Goal: Use online tool/utility

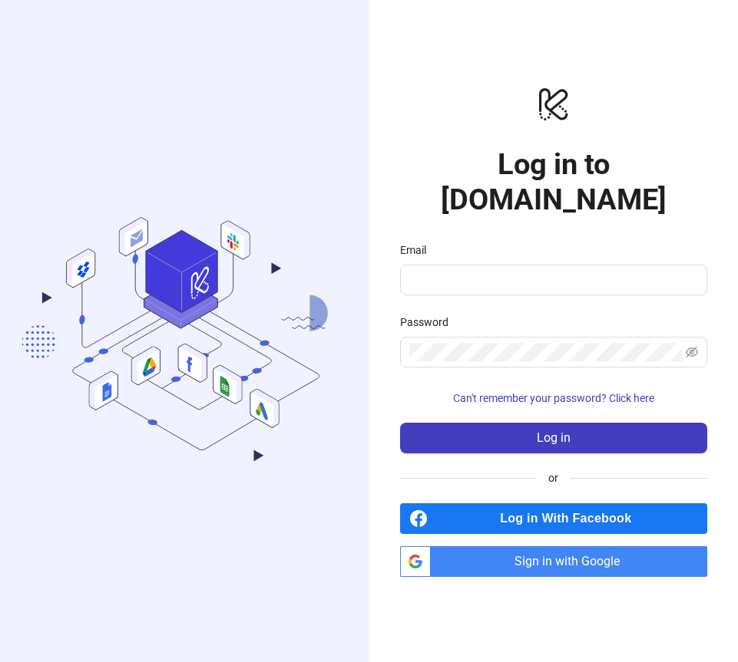
click at [549, 575] on div "logo/logo-mobile Log in to Kitchn.io Email Password Can't remember your passwor…" at bounding box center [553, 331] width 369 height 662
click at [562, 556] on span "Sign in with Google" at bounding box center [572, 562] width 270 height 31
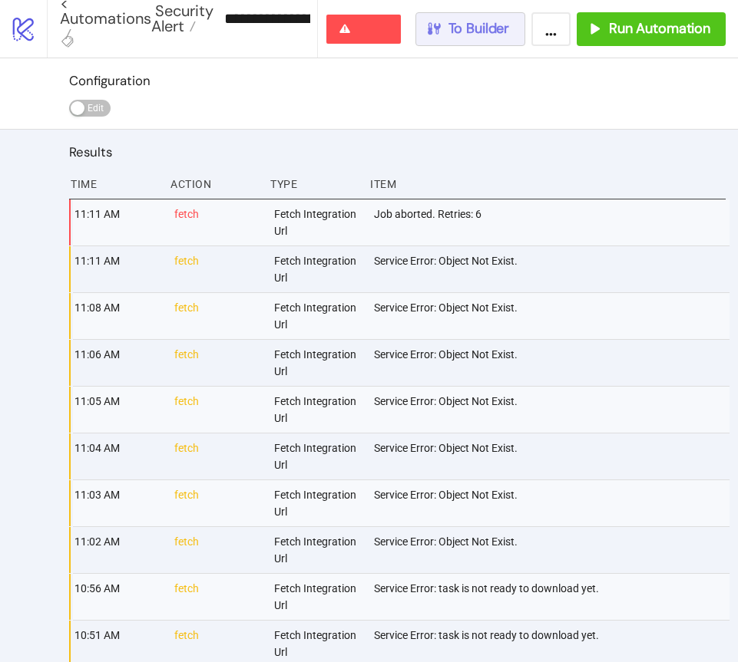
click at [478, 31] on span "To Builder" at bounding box center [478, 29] width 61 height 18
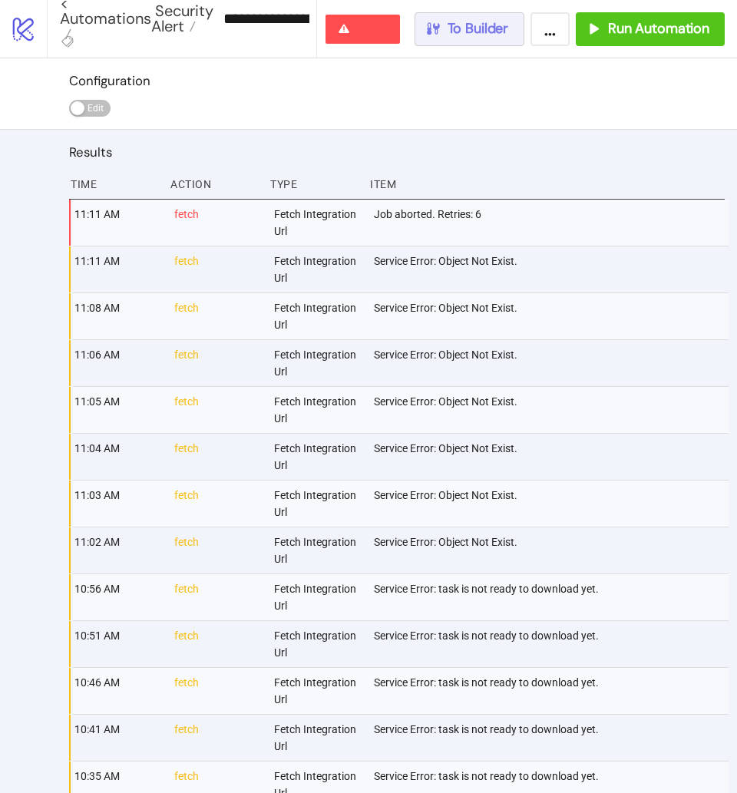
click at [487, 40] on button "To Builder" at bounding box center [470, 29] width 111 height 34
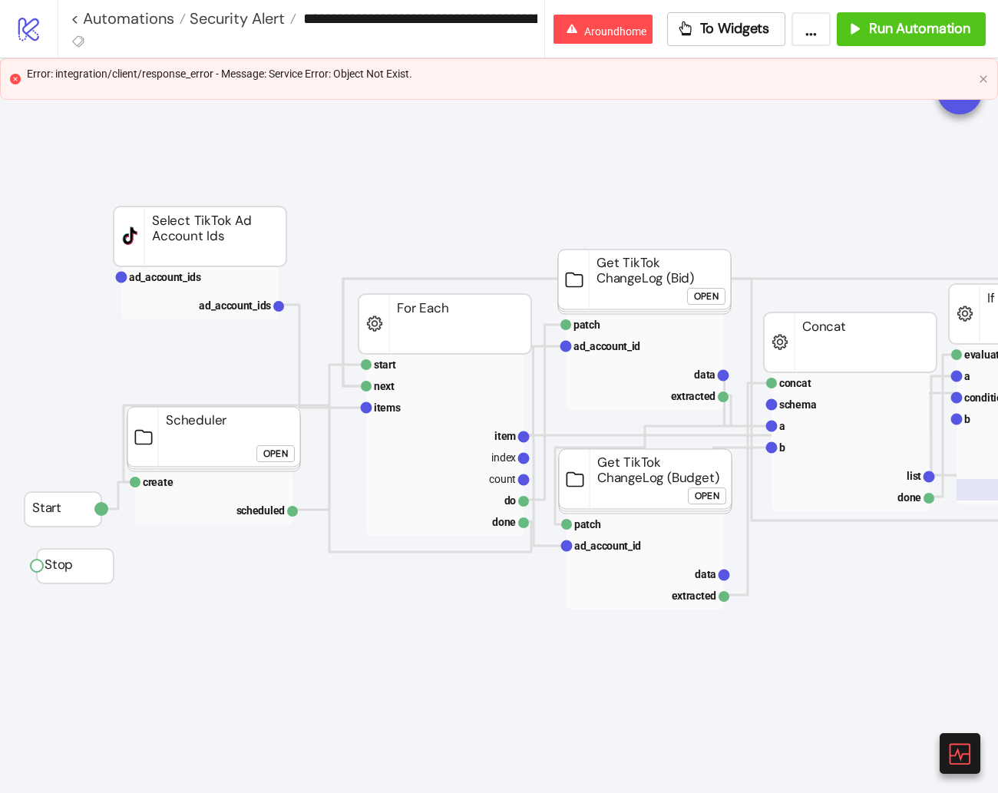
click at [737, 662] on icon at bounding box center [959, 753] width 27 height 27
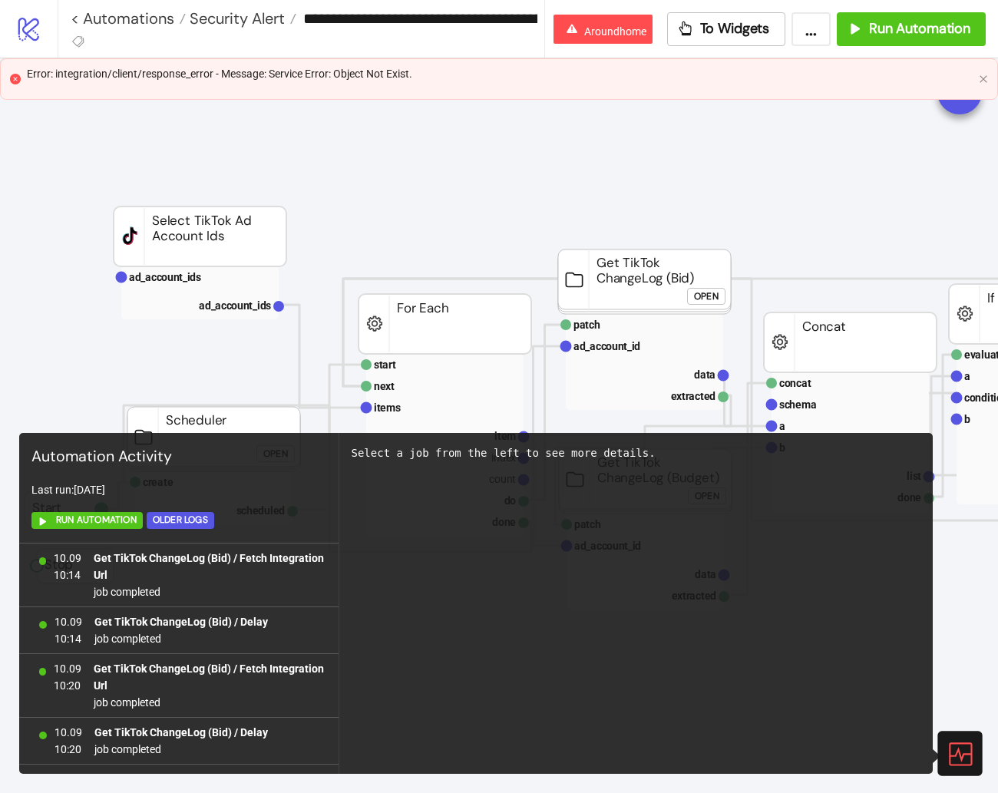
scroll to position [874, 0]
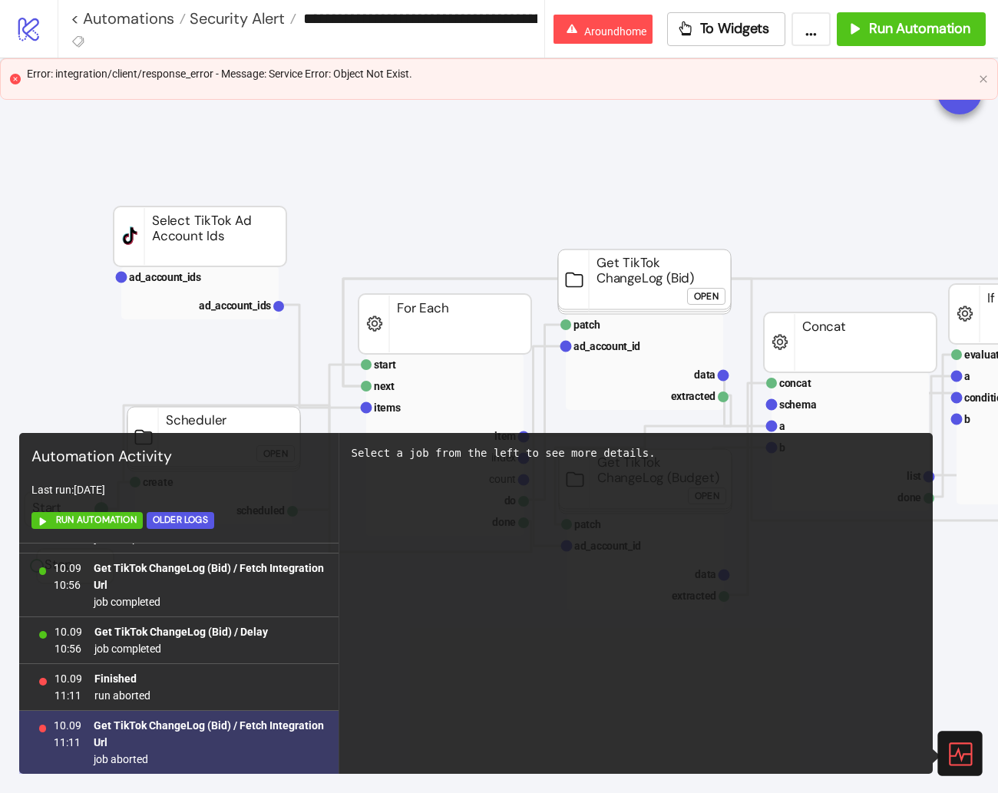
click at [271, 662] on span "job aborted" at bounding box center [210, 759] width 232 height 17
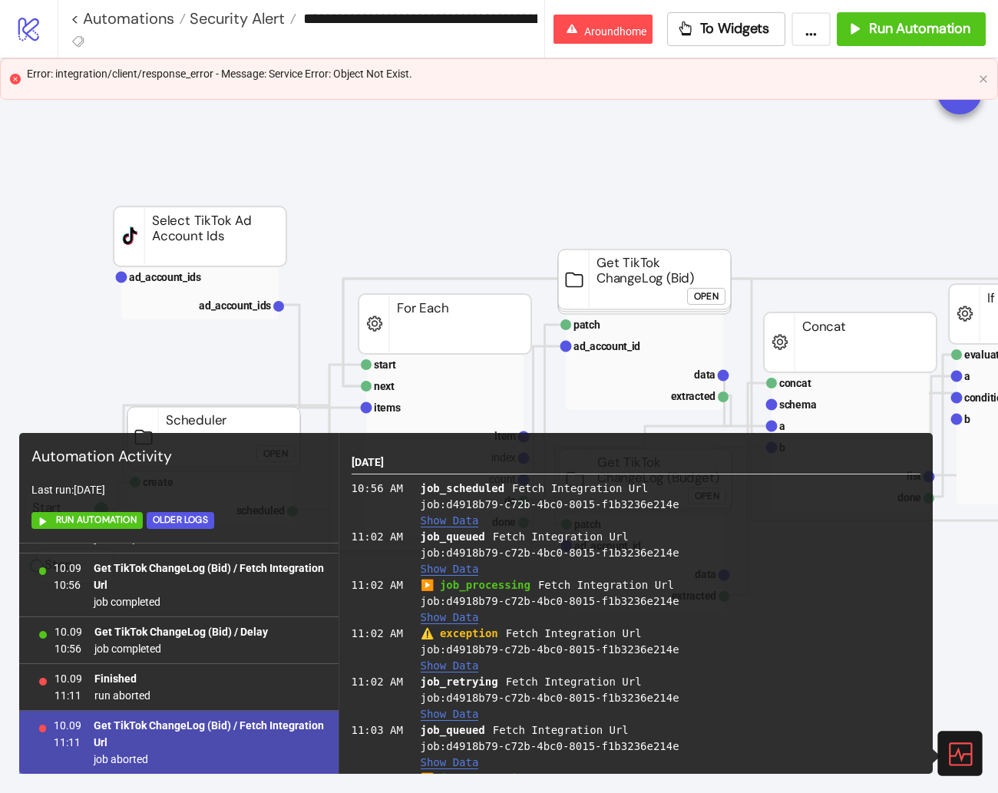
click at [452, 662] on button "Show Data" at bounding box center [450, 665] width 58 height 13
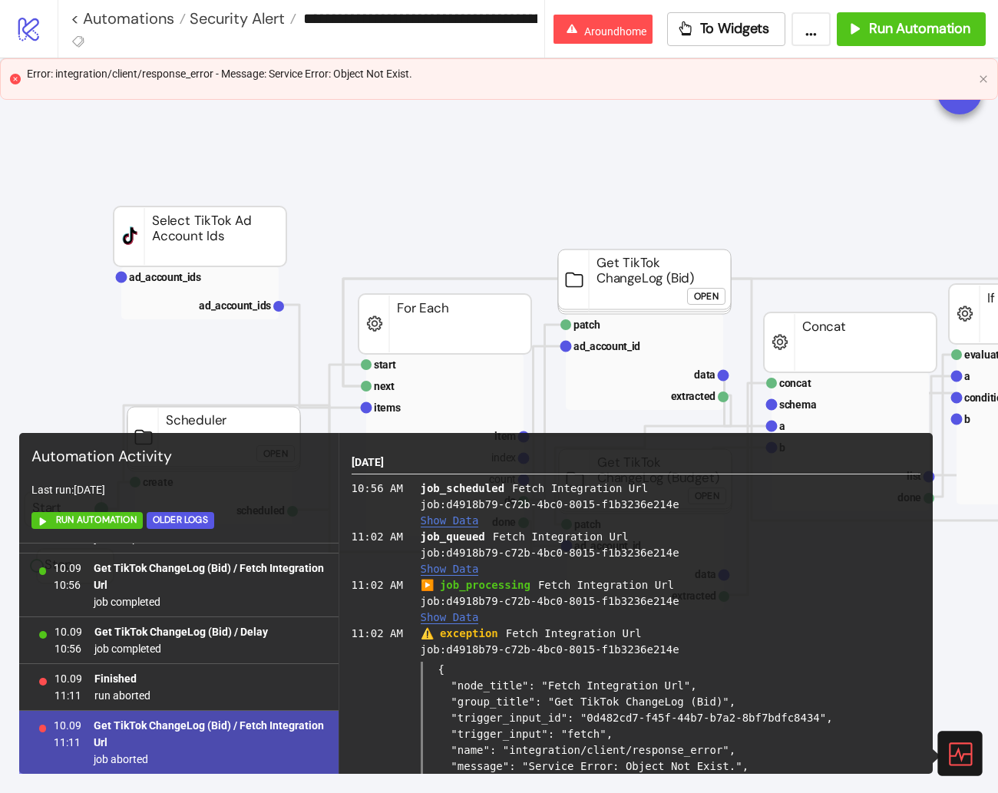
click at [553, 552] on div "job_queued Fetch Integration Url job: d4918b79-c72b-4bc0-8015-f1b3236e214e Show…" at bounding box center [671, 553] width 501 height 48
click at [702, 552] on div "job_queued Fetch Integration Url job: d4918b79-c72b-4bc0-8015-f1b3236e214e Show…" at bounding box center [671, 553] width 501 height 48
drag, startPoint x: 732, startPoint y: 524, endPoint x: 405, endPoint y: 639, distance: 345.7
click at [732, 524] on div "job_scheduled Fetch Integration Url job: d4918b79-c72b-4bc0-8015-f1b3236e214e S…" at bounding box center [671, 505] width 501 height 48
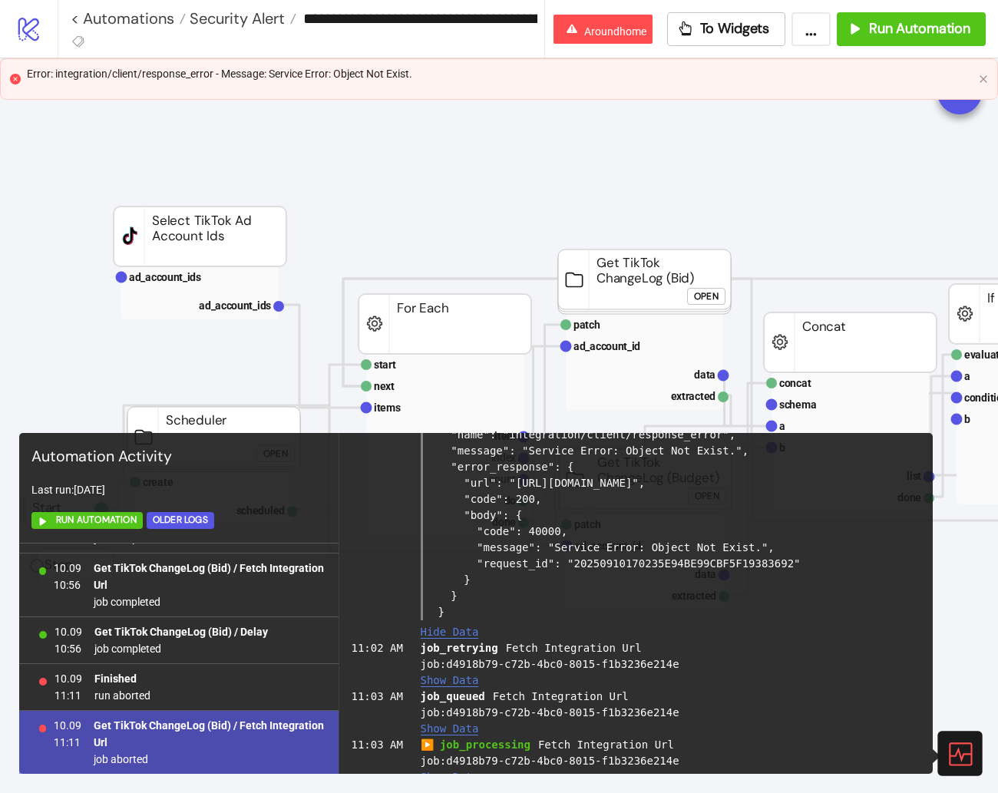
scroll to position [315, 0]
click at [737, 662] on div at bounding box center [959, 753] width 45 height 45
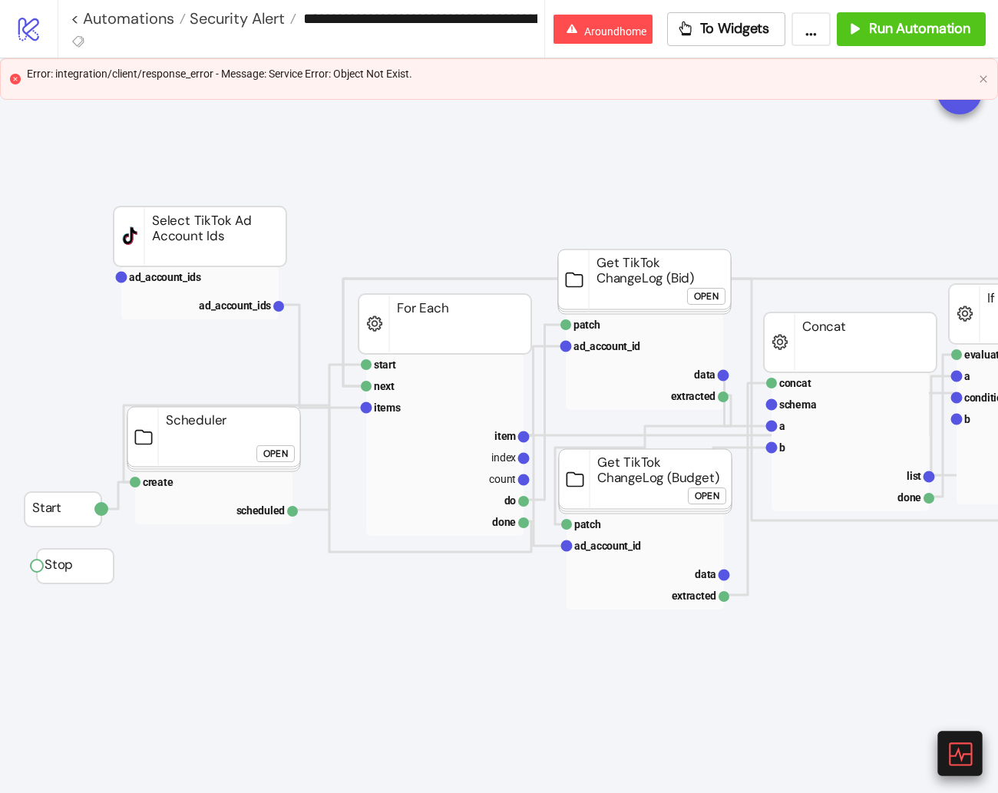
click at [737, 662] on icon at bounding box center [959, 753] width 27 height 27
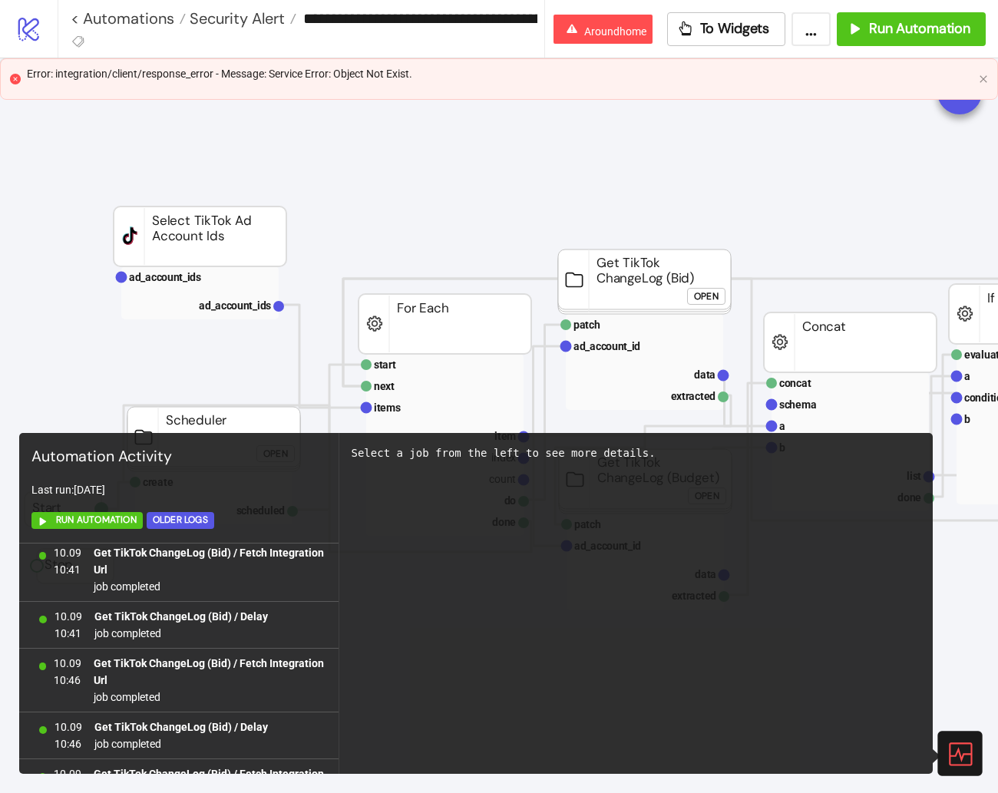
scroll to position [874, 0]
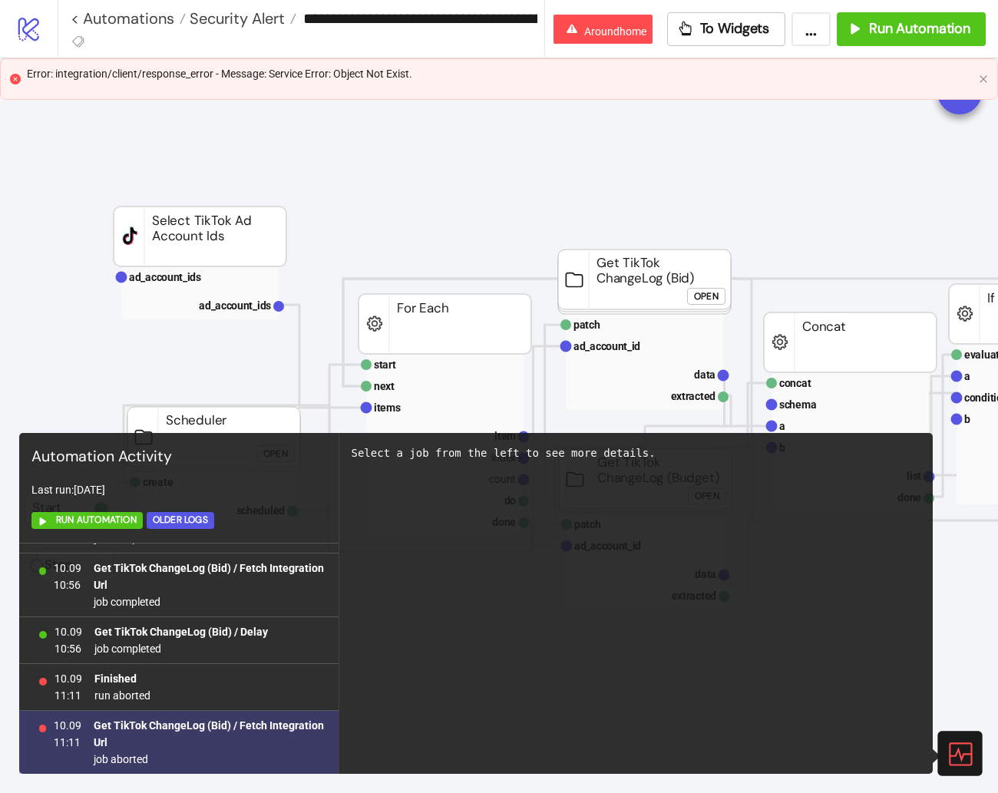
click at [249, 662] on b "Get TikTok ChangeLog (Bid) / Fetch Integration Url" at bounding box center [209, 733] width 230 height 29
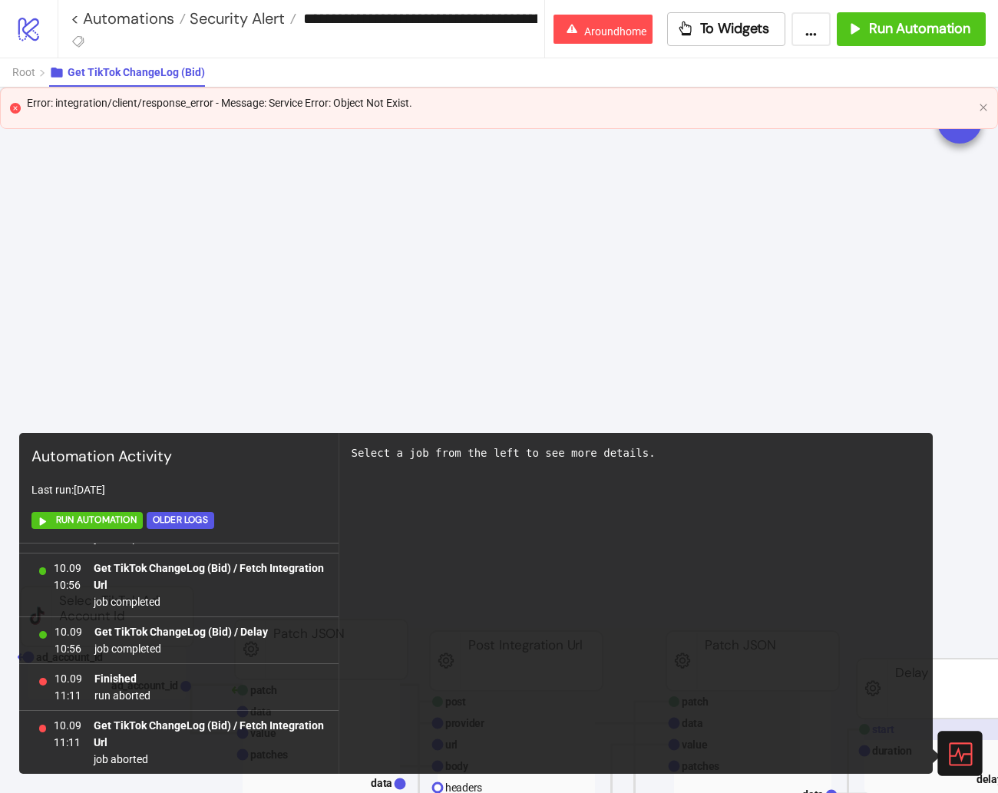
drag, startPoint x: 970, startPoint y: 757, endPoint x: 950, endPoint y: 719, distance: 42.6
click at [737, 662] on icon at bounding box center [959, 753] width 27 height 27
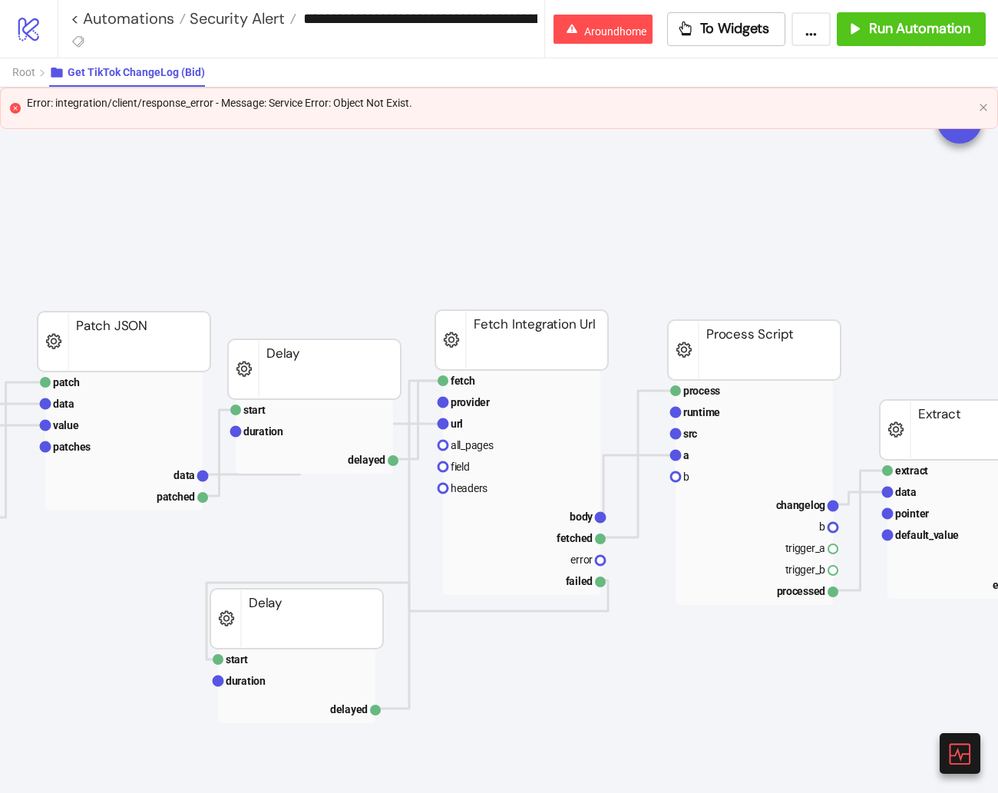
scroll to position [319, 627]
click at [335, 436] on rect at bounding box center [315, 431] width 157 height 21
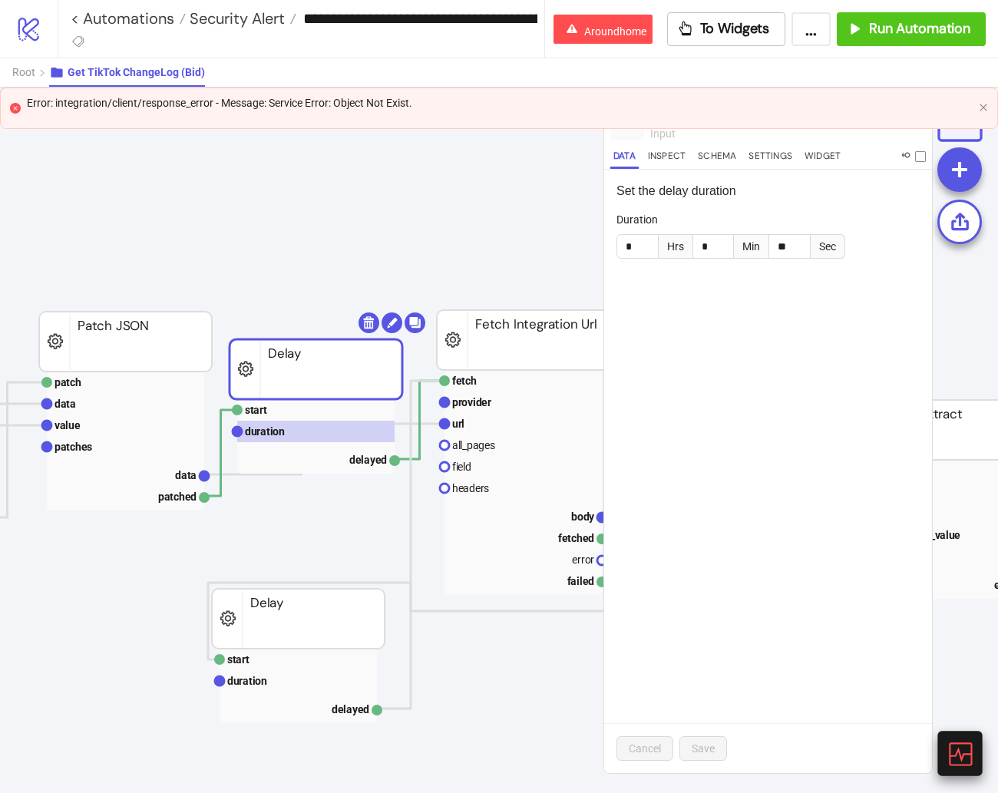
click at [737, 662] on div at bounding box center [959, 753] width 45 height 45
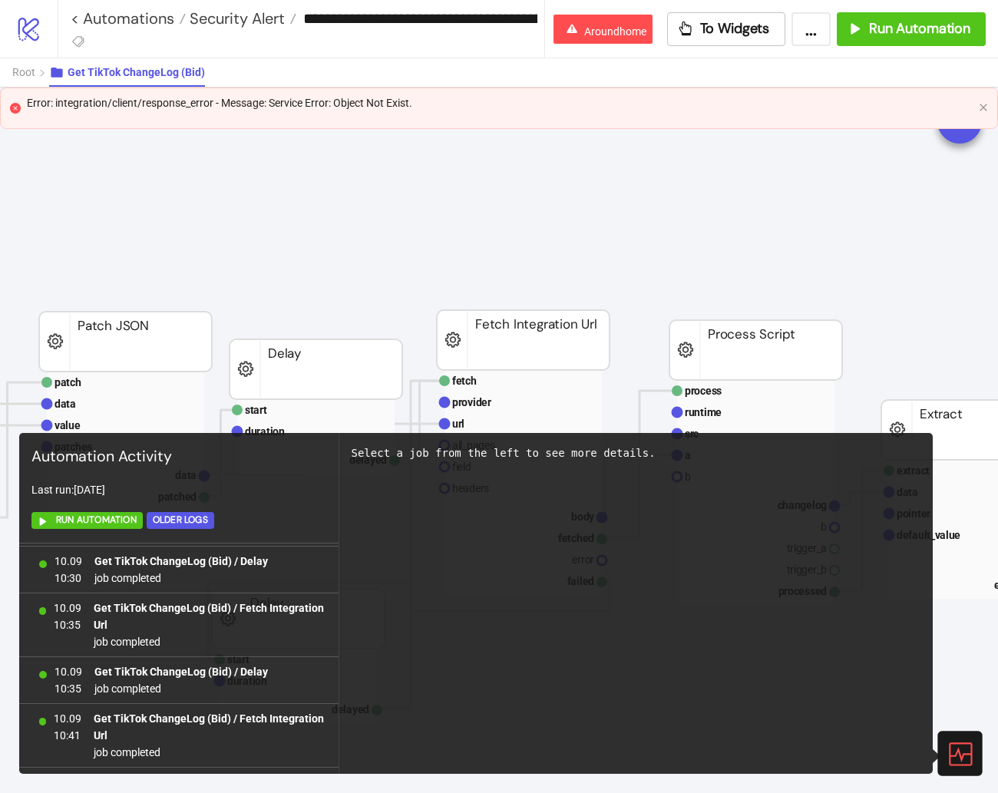
scroll to position [874, 0]
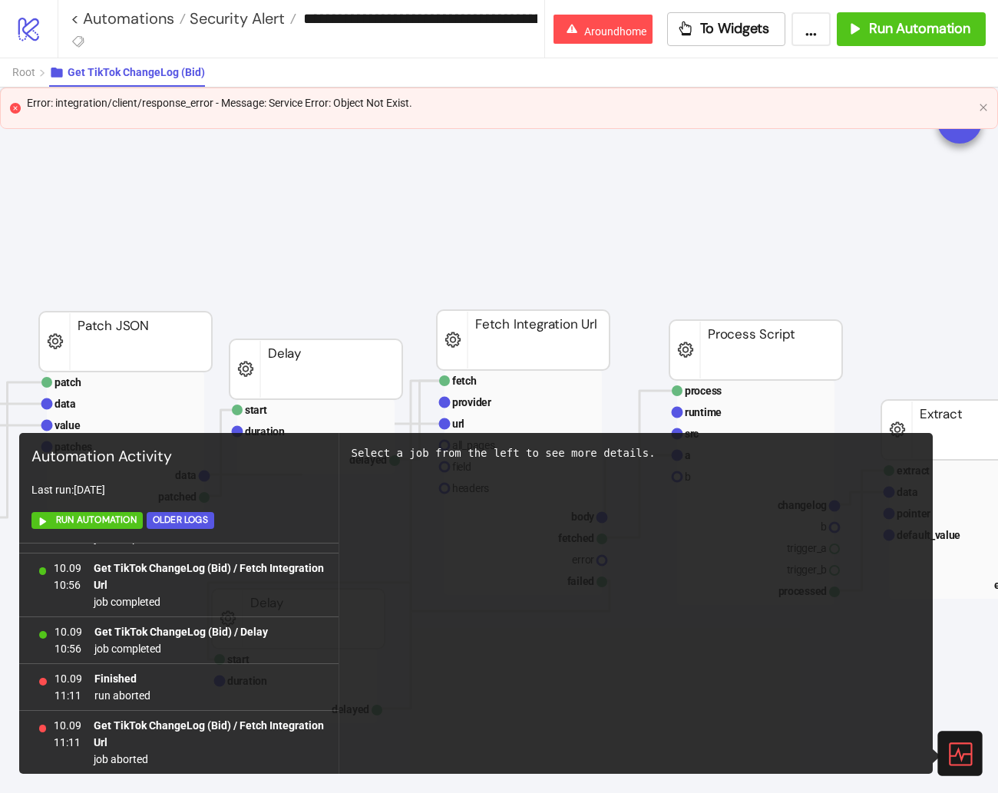
click at [737, 662] on div at bounding box center [959, 753] width 45 height 45
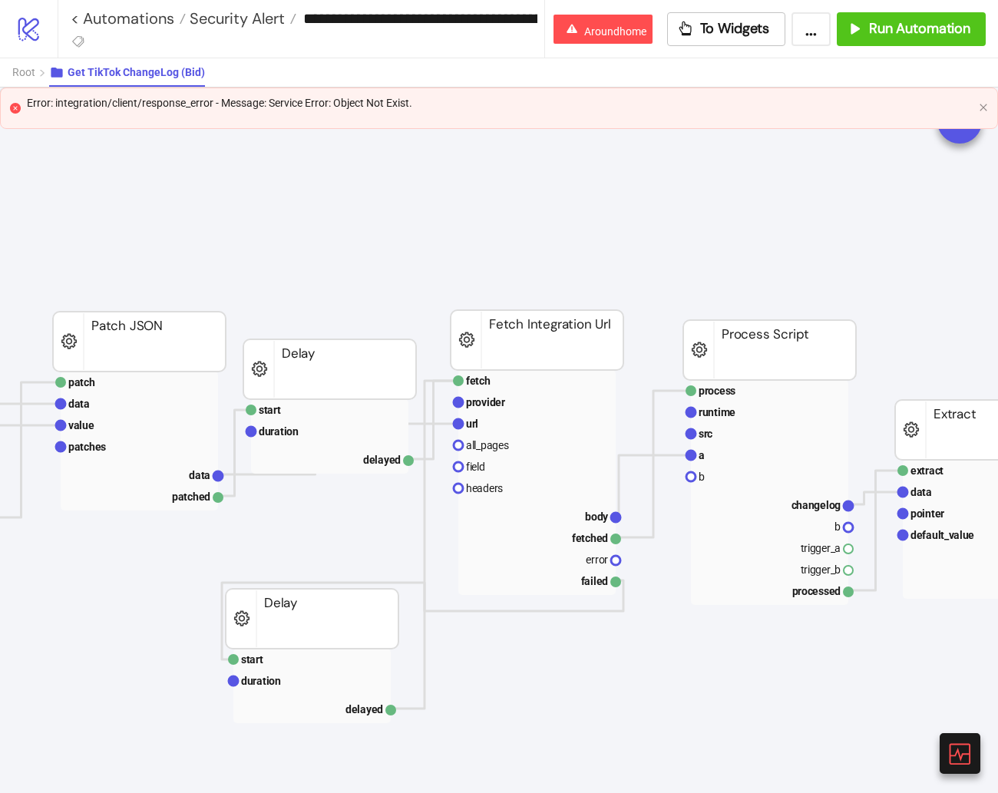
scroll to position [319, 606]
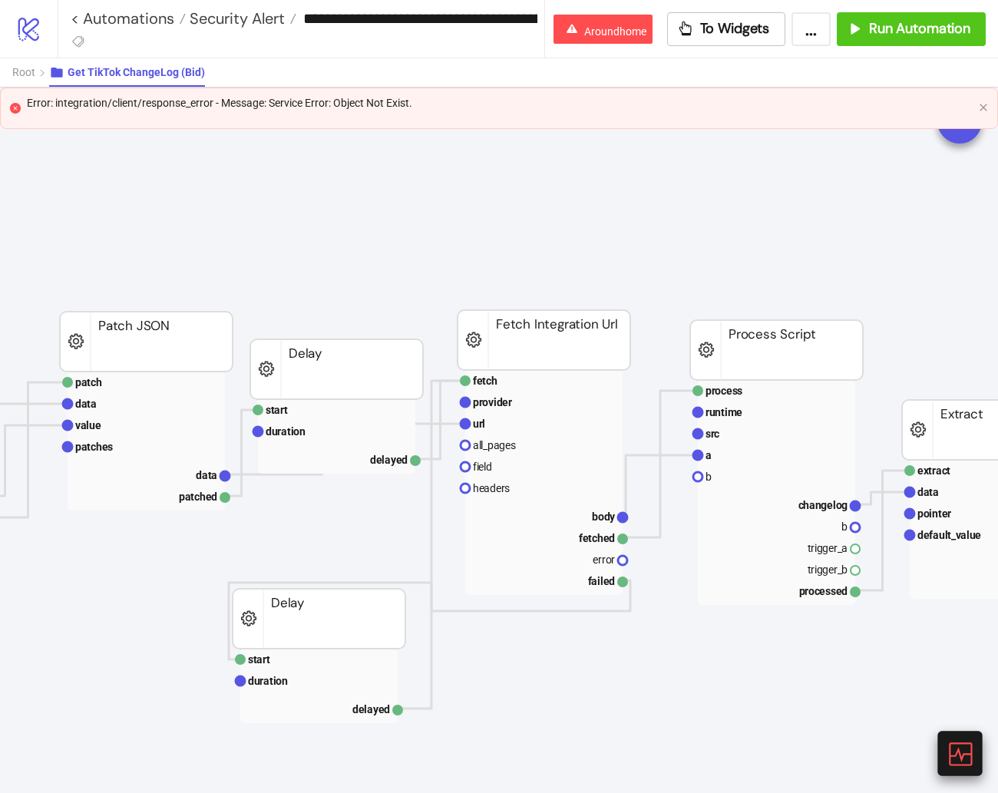
drag, startPoint x: 958, startPoint y: 755, endPoint x: 950, endPoint y: 751, distance: 9.0
click at [737, 662] on icon at bounding box center [959, 753] width 27 height 27
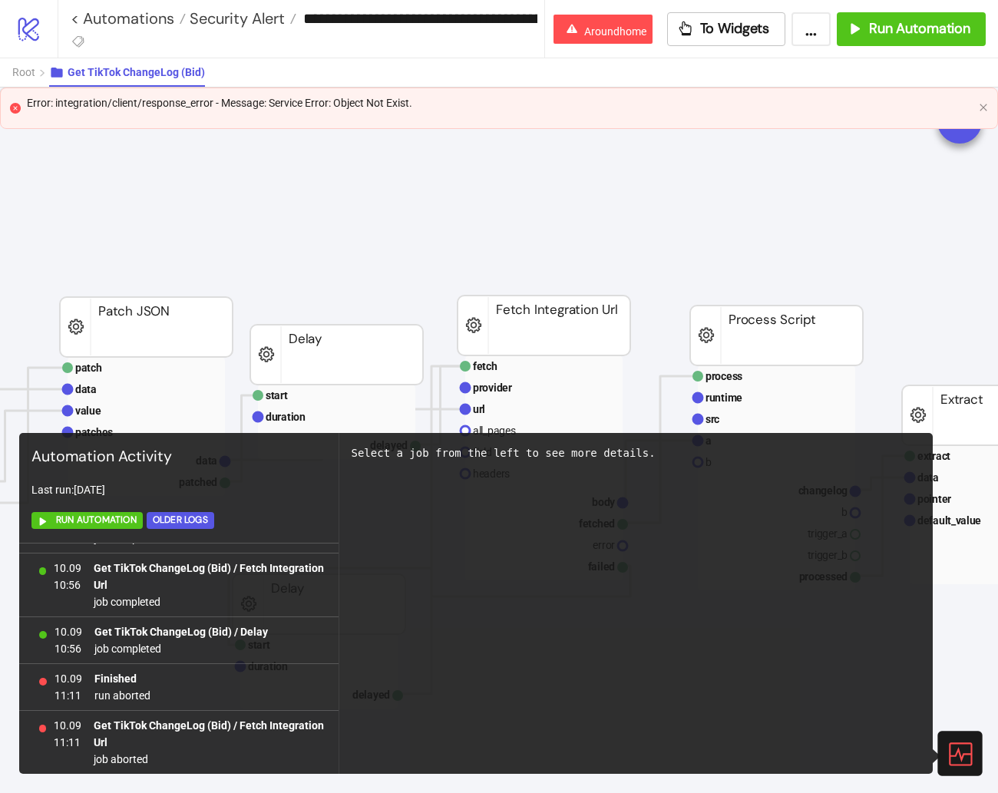
scroll to position [351, 606]
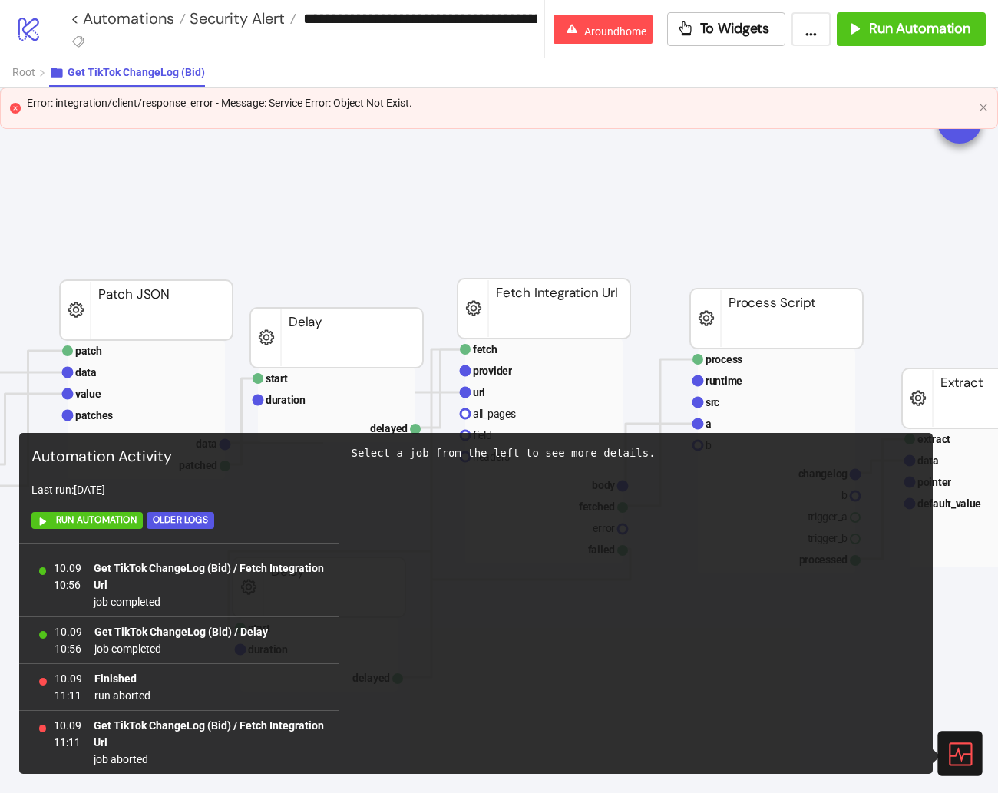
click at [737, 662] on icon at bounding box center [959, 753] width 27 height 27
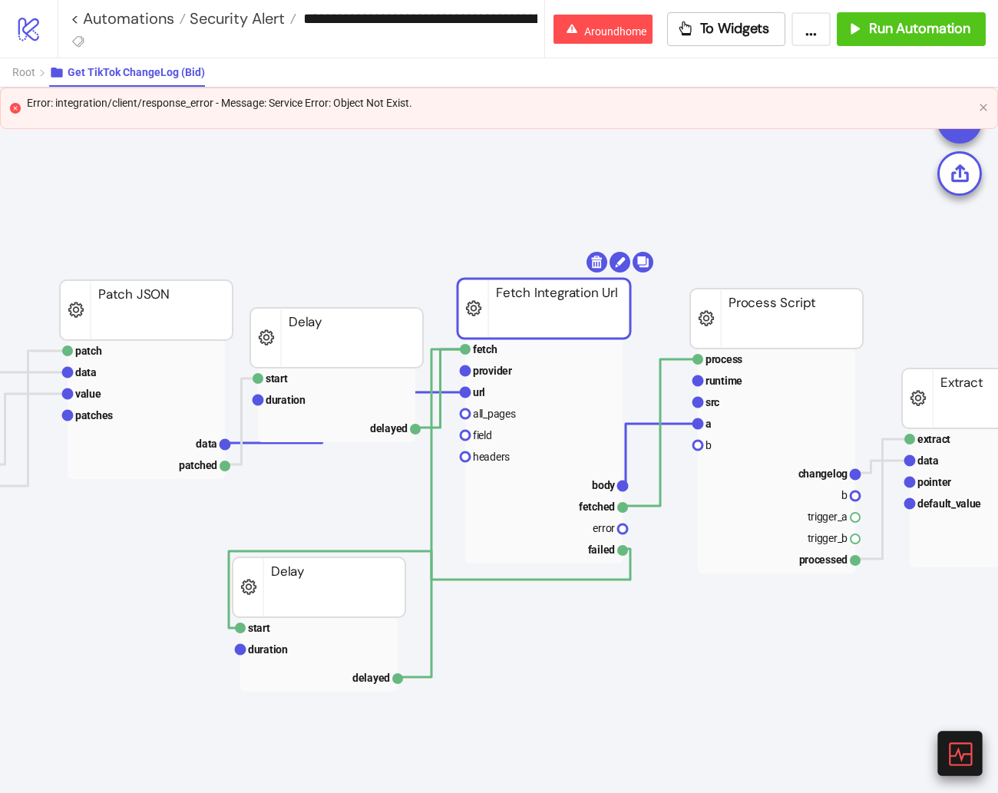
click at [737, 662] on icon at bounding box center [959, 753] width 27 height 27
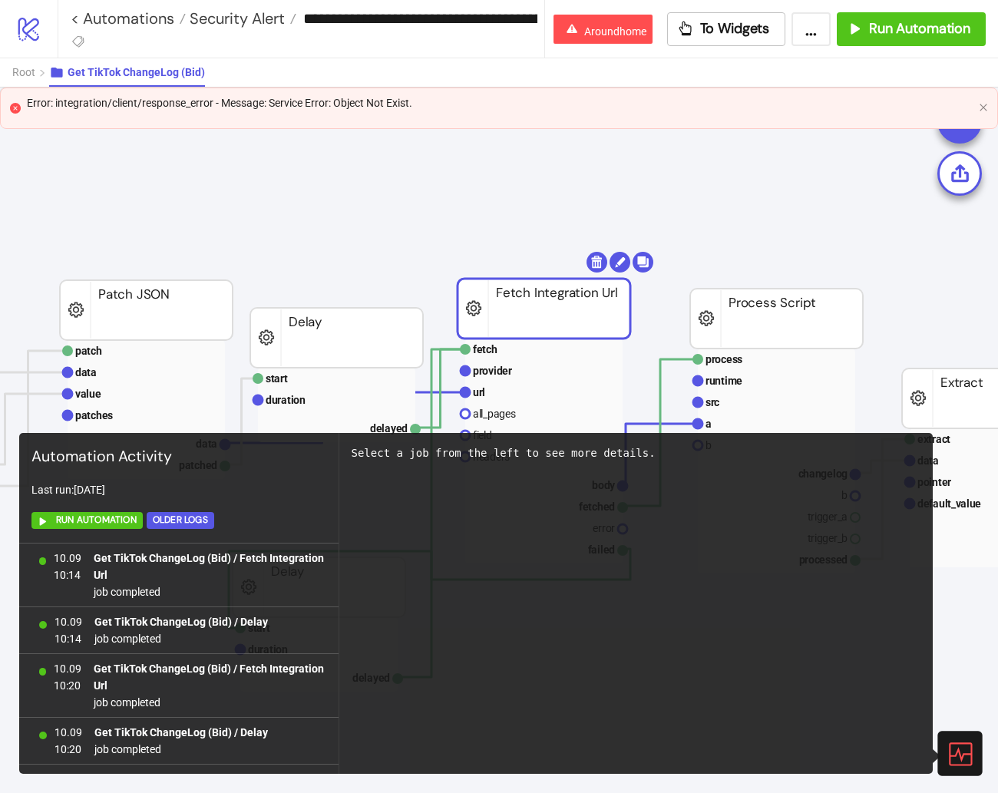
scroll to position [874, 0]
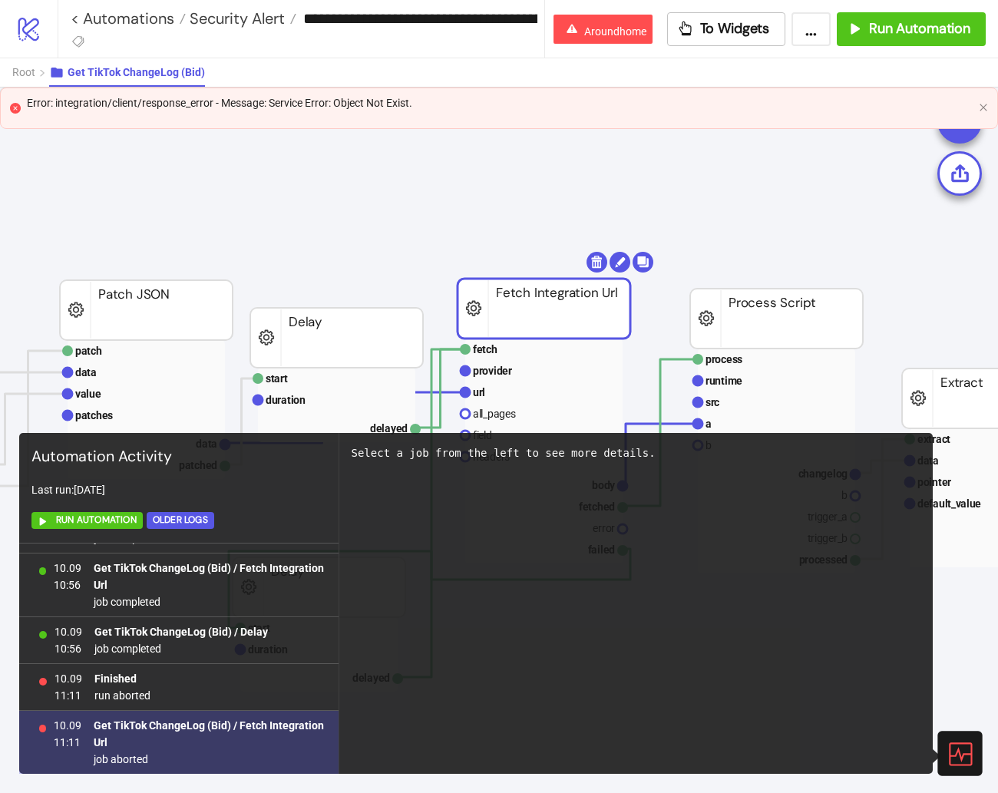
click at [252, 662] on span "Get TikTok ChangeLog (Bid) / Fetch Integration Url" at bounding box center [210, 734] width 232 height 34
click at [252, 662] on span "job aborted" at bounding box center [210, 759] width 232 height 17
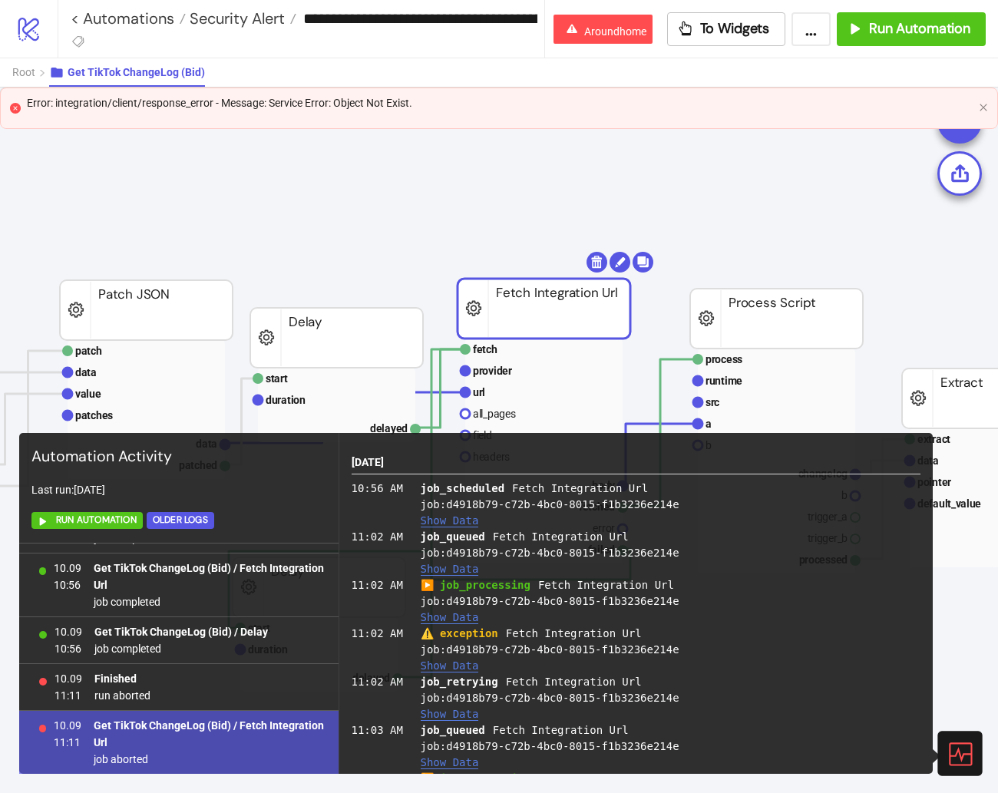
click at [461, 662] on button "Show Data" at bounding box center [450, 665] width 58 height 13
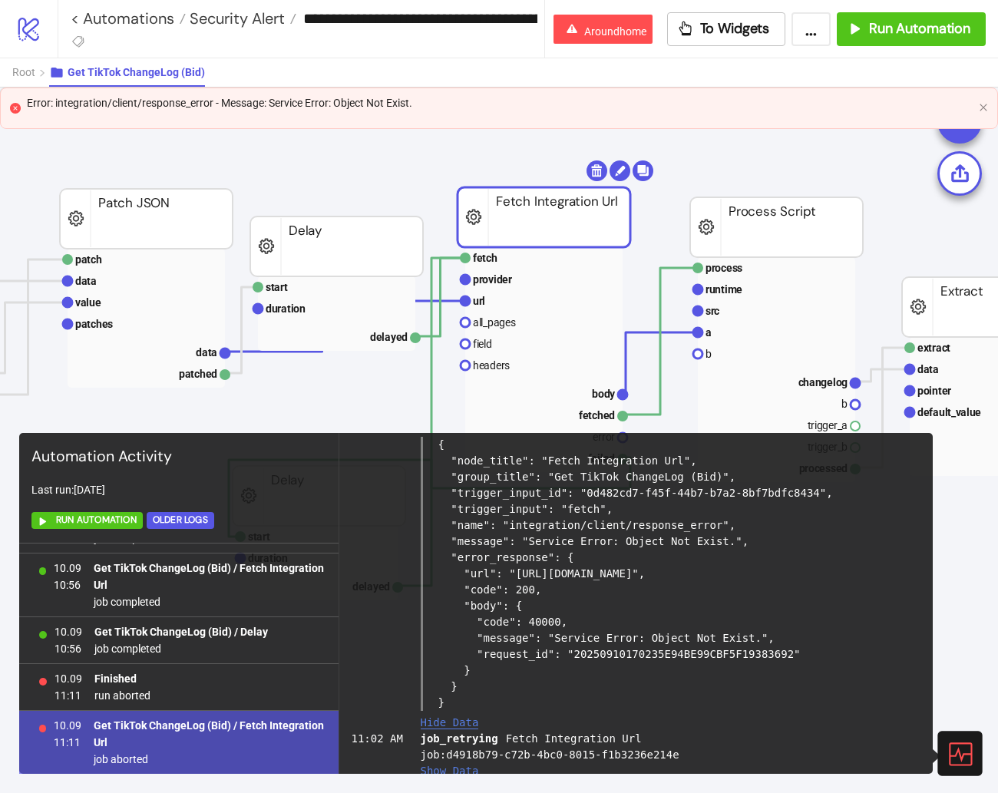
scroll to position [226, 0]
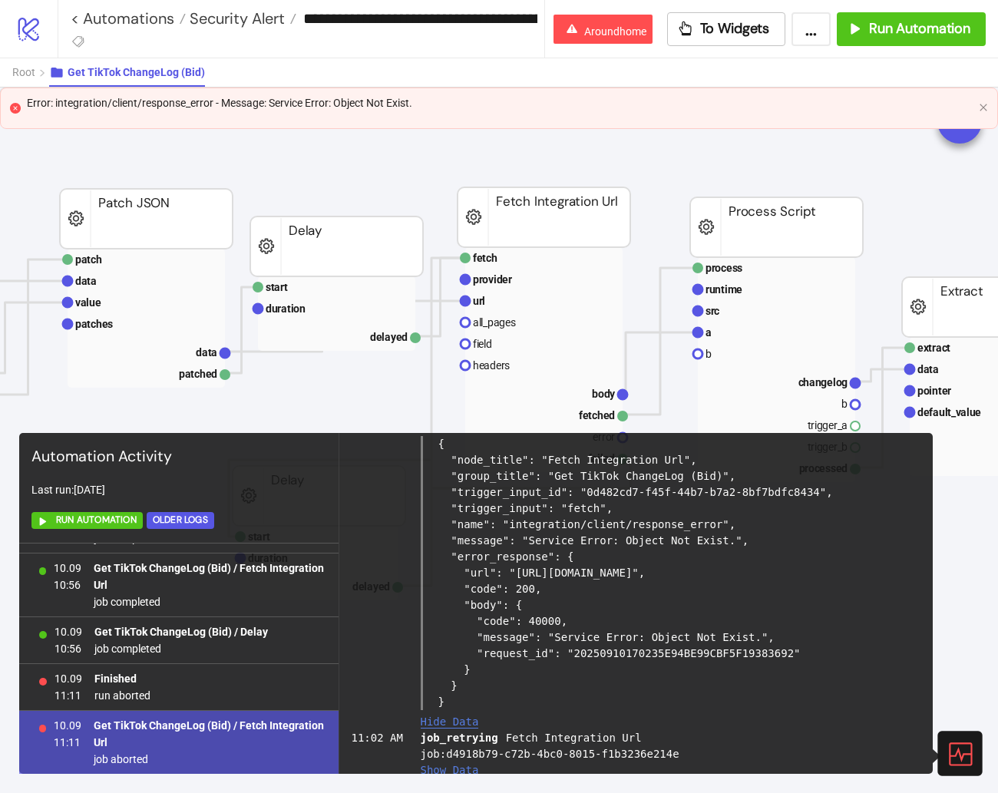
click at [737, 662] on icon at bounding box center [959, 753] width 23 height 23
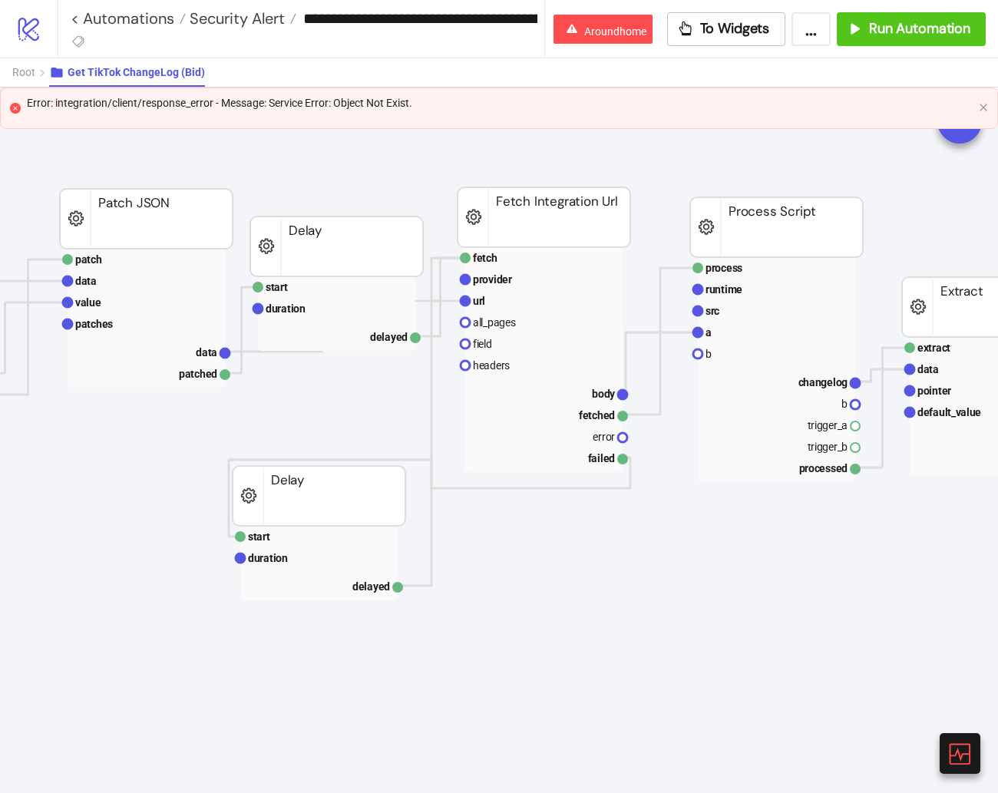
click at [605, 213] on rect at bounding box center [544, 217] width 173 height 60
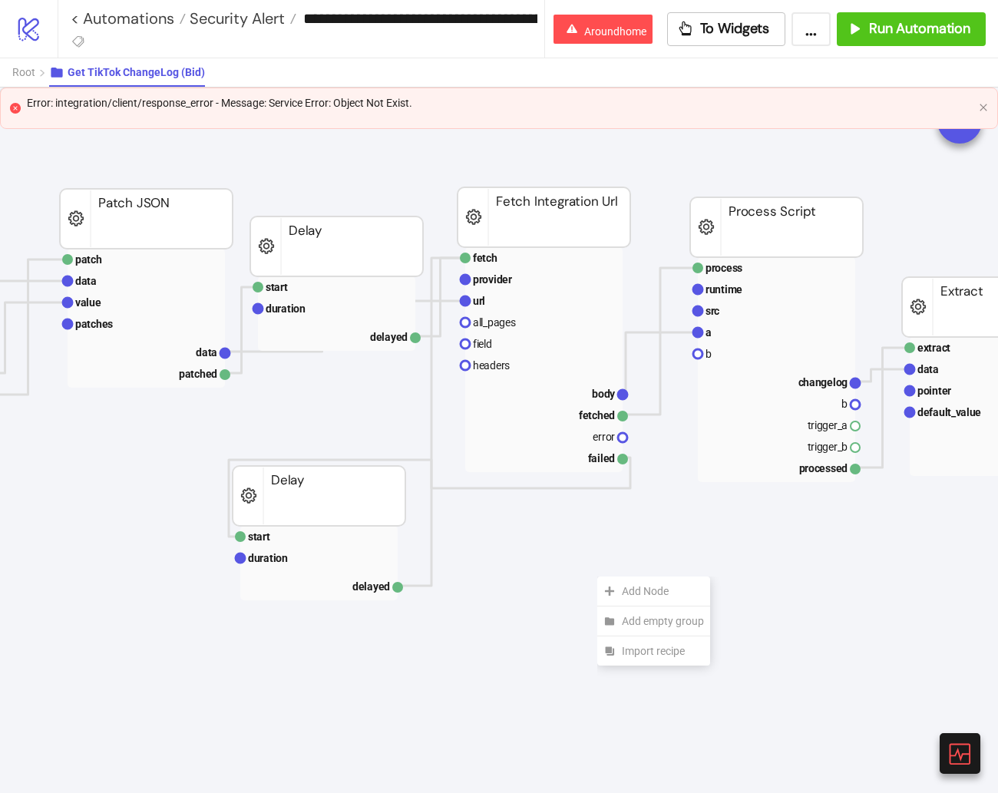
drag, startPoint x: 597, startPoint y: 576, endPoint x: 555, endPoint y: 557, distance: 46.4
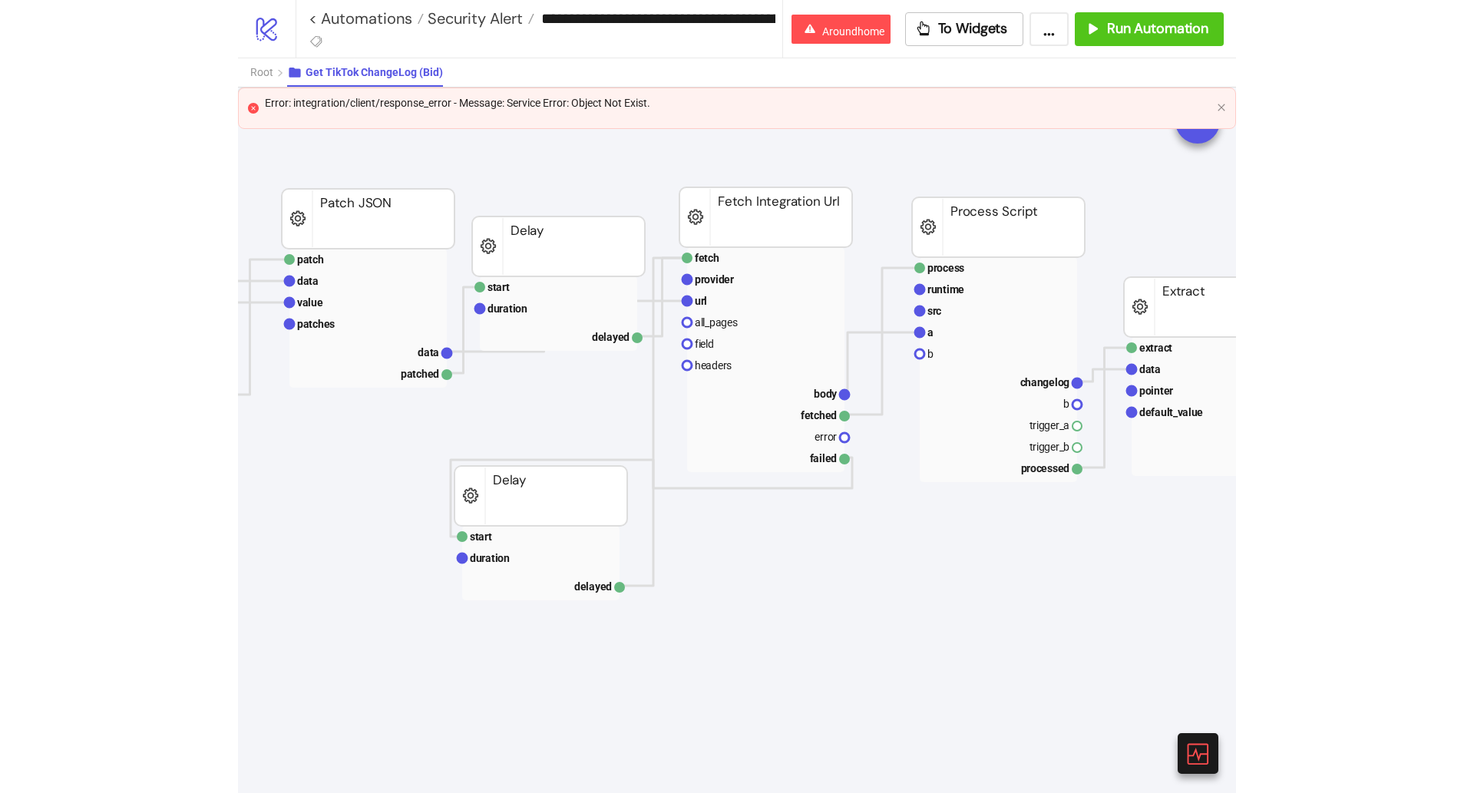
scroll to position [442, 625]
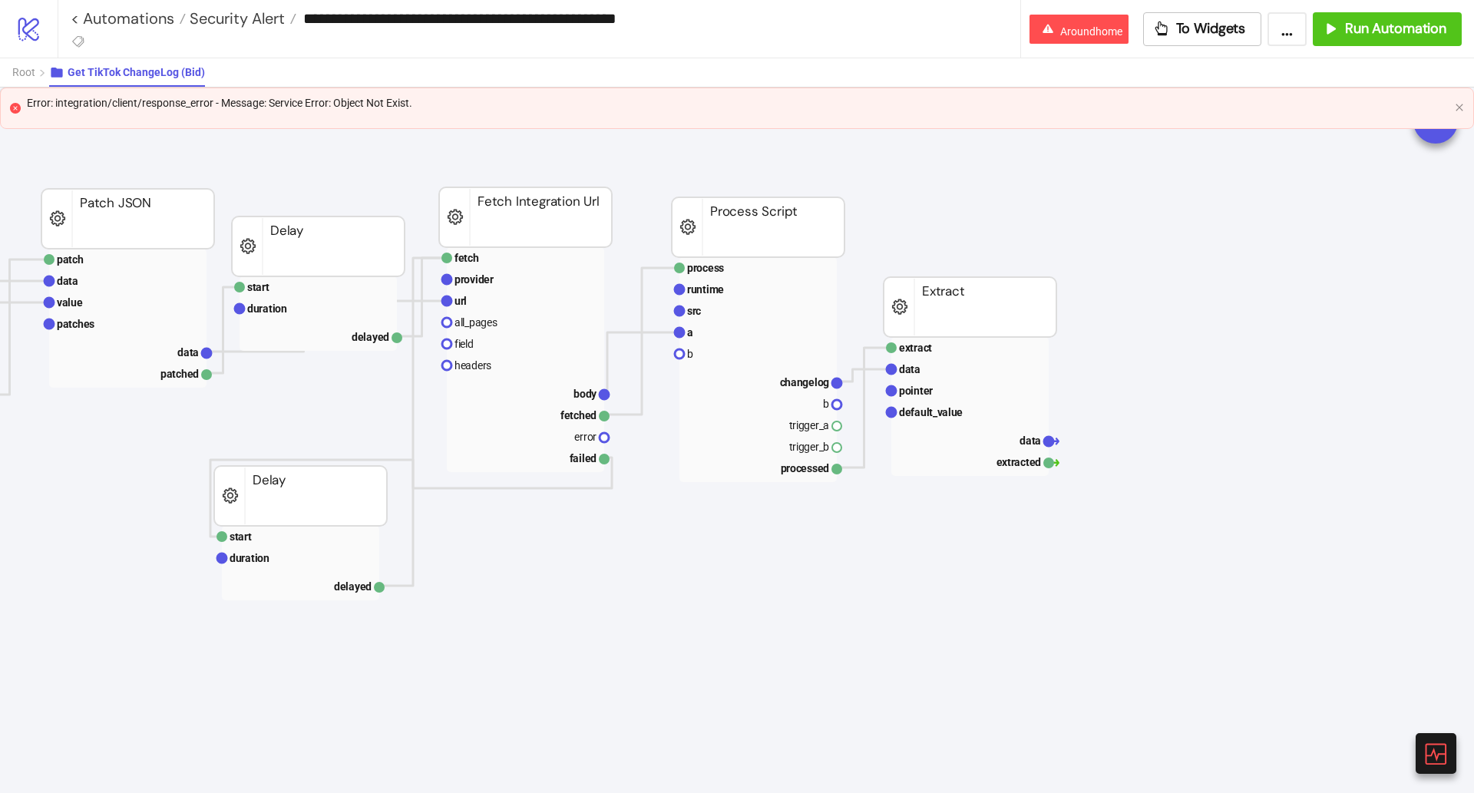
click at [577, 54] on div "**********" at bounding box center [539, 29] width 963 height 58
click at [593, 67] on div "Root Get TikTok ChangeLog (Bid)" at bounding box center [737, 72] width 1474 height 29
